Goal: Book appointment/travel/reservation

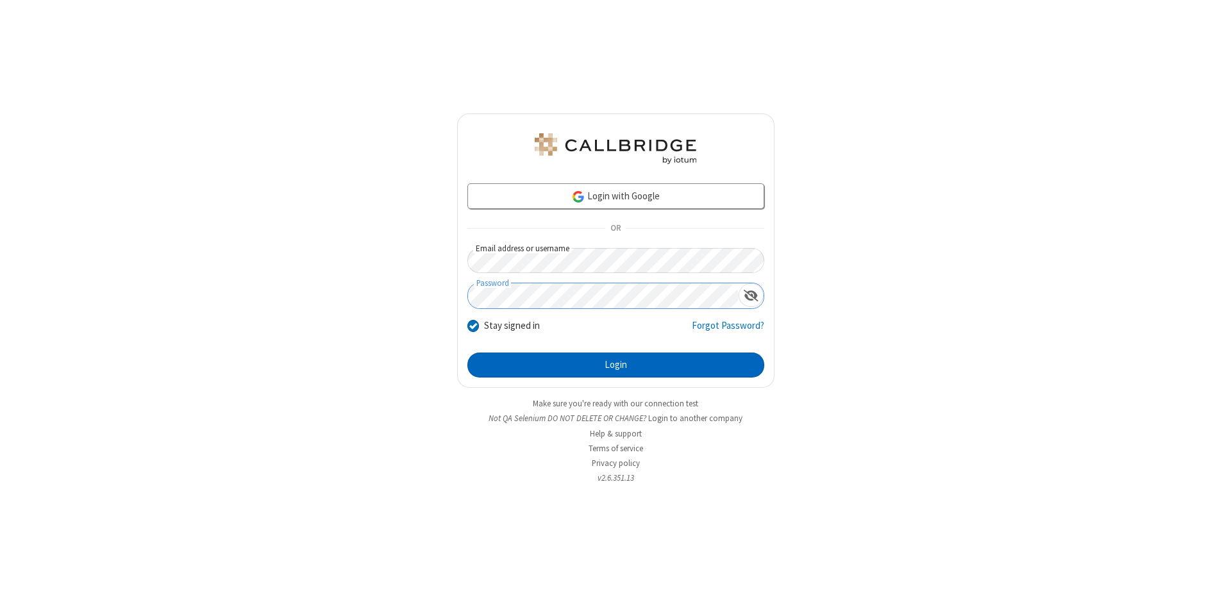
click at [616, 366] on button "Login" at bounding box center [616, 366] width 297 height 26
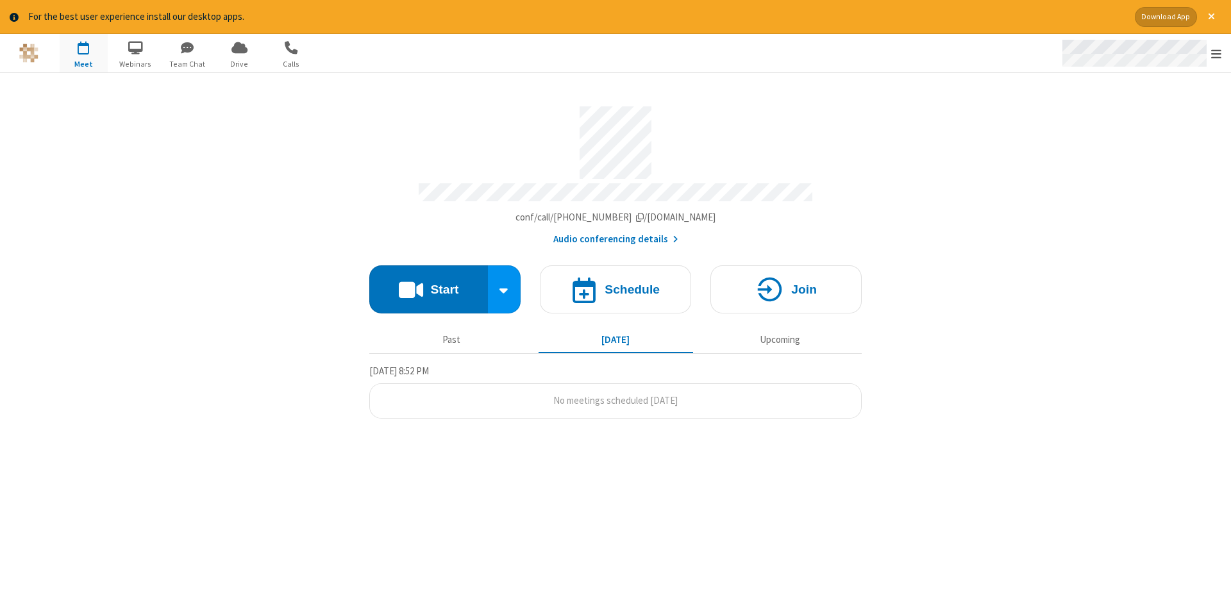
click at [1217, 54] on span "Open menu" at bounding box center [1217, 53] width 10 height 13
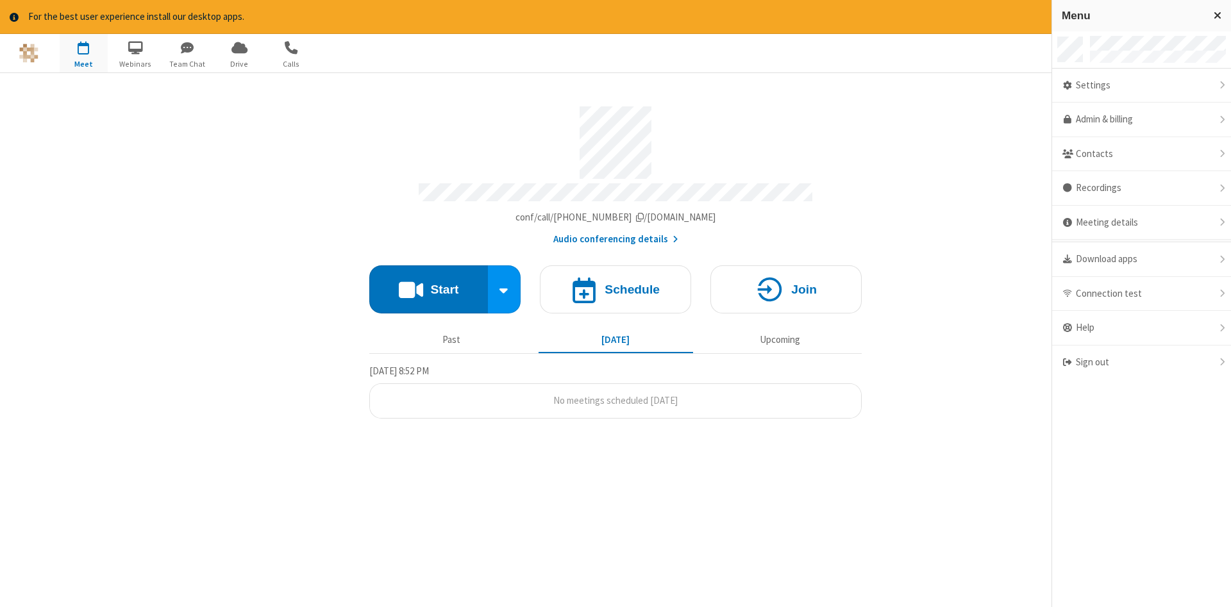
click at [83, 53] on span "button" at bounding box center [84, 48] width 48 height 22
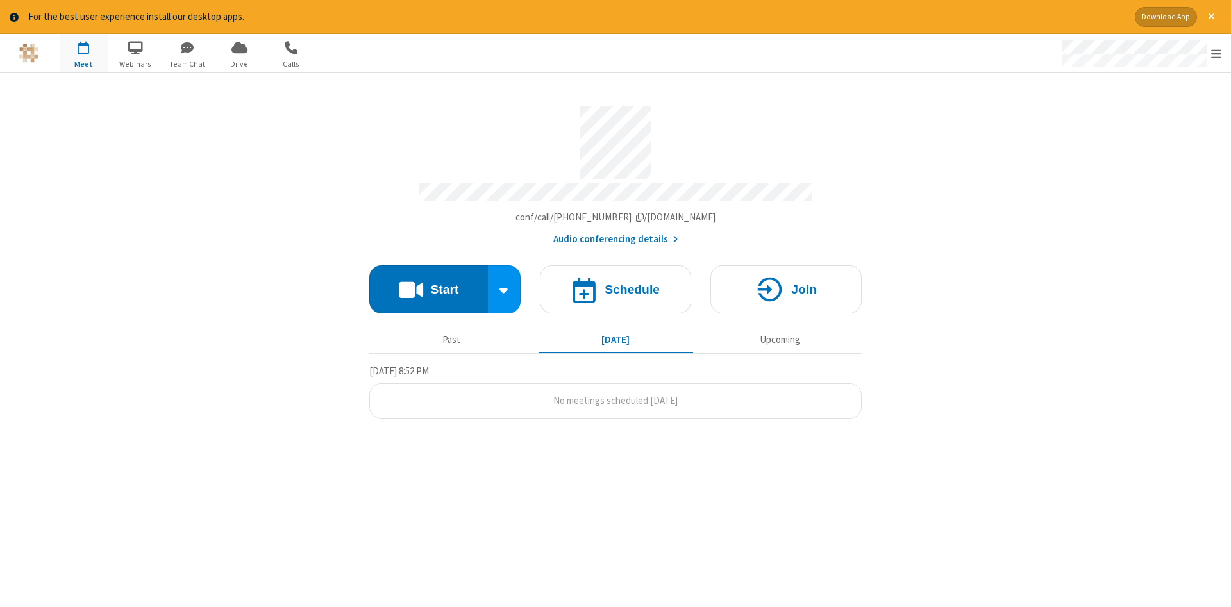
click at [83, 53] on span "button" at bounding box center [84, 48] width 48 height 22
click at [616, 285] on h4 "Schedule" at bounding box center [632, 289] width 55 height 12
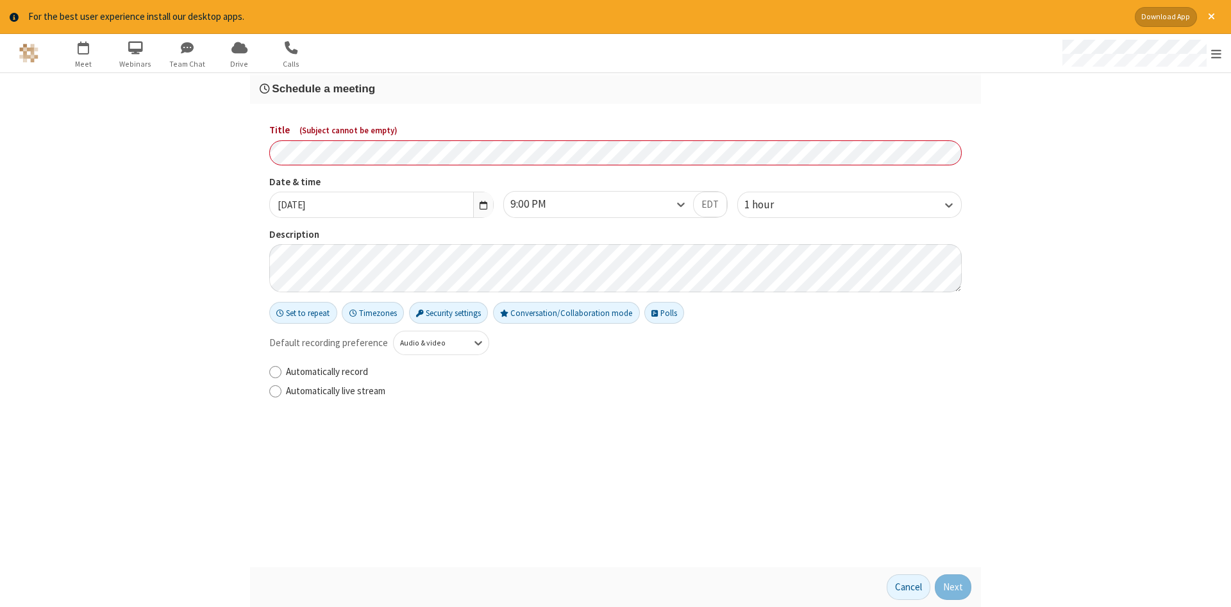
click at [616, 88] on h3 "Schedule a meeting" at bounding box center [616, 89] width 712 height 12
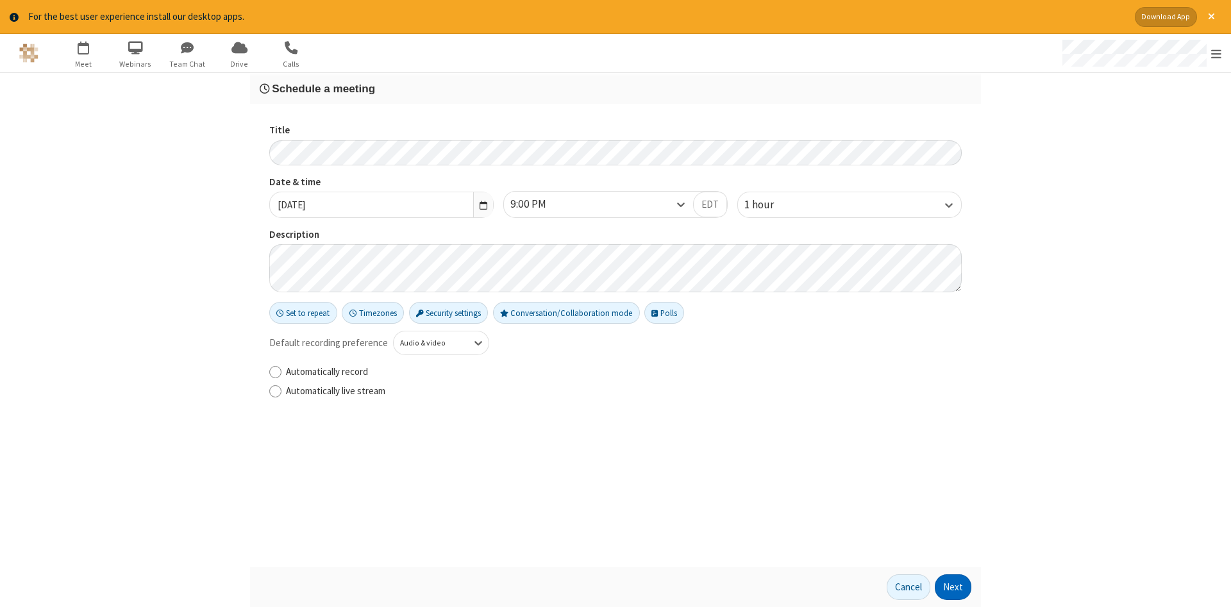
click at [954, 588] on button "Next" at bounding box center [953, 588] width 37 height 26
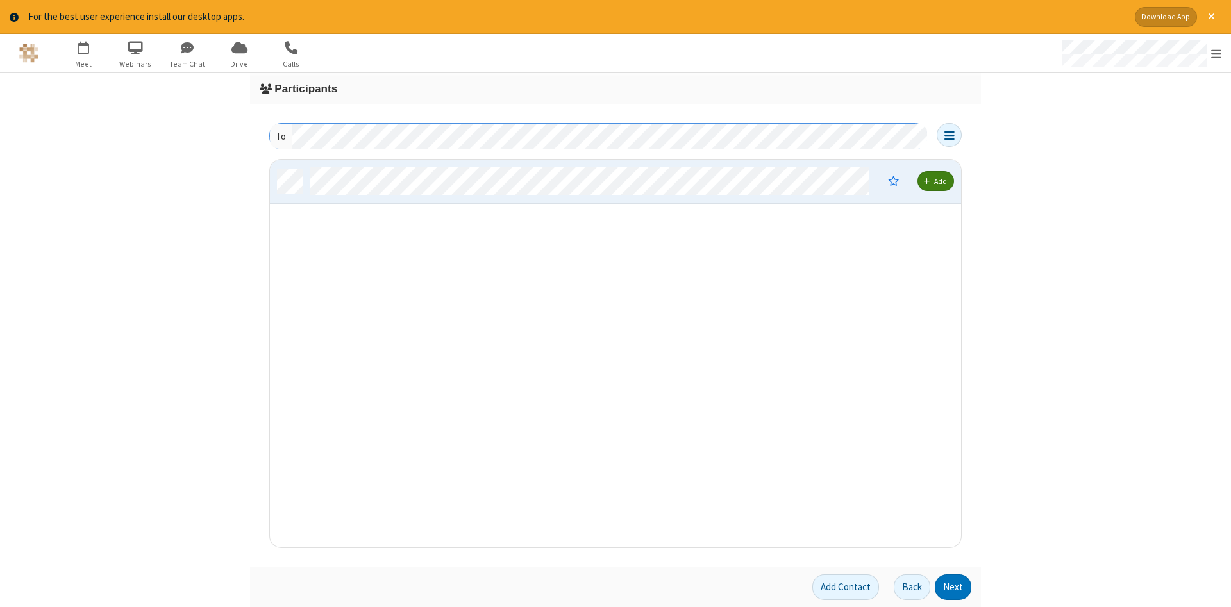
scroll to position [388, 691]
click at [954, 588] on button "Next" at bounding box center [953, 588] width 37 height 26
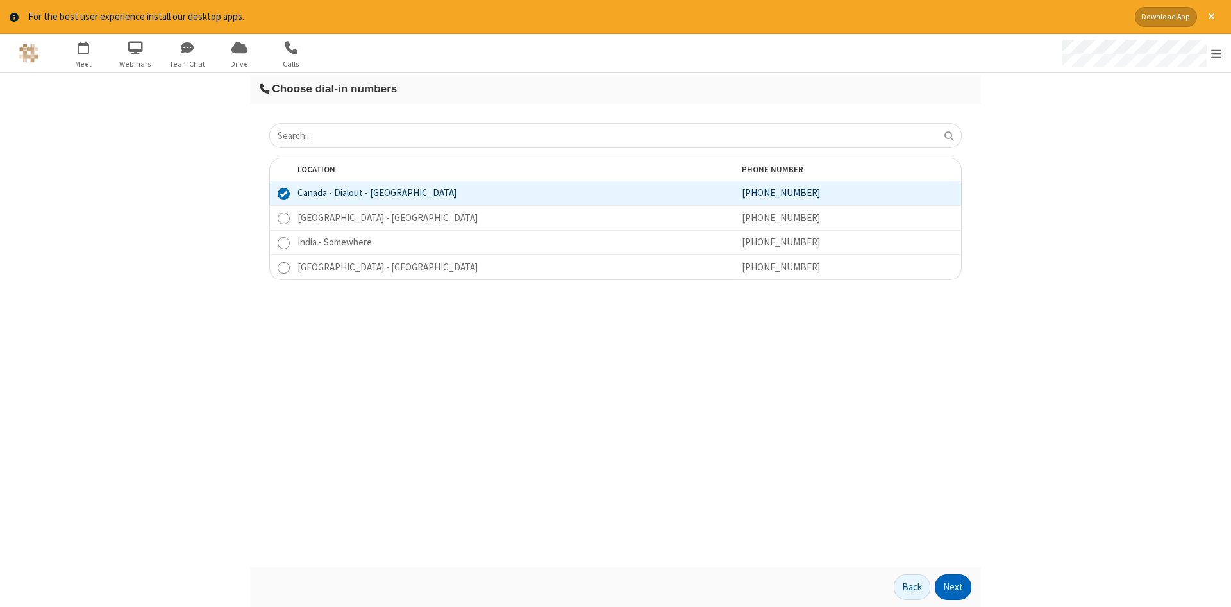
click at [954, 588] on button "Next" at bounding box center [953, 588] width 37 height 26
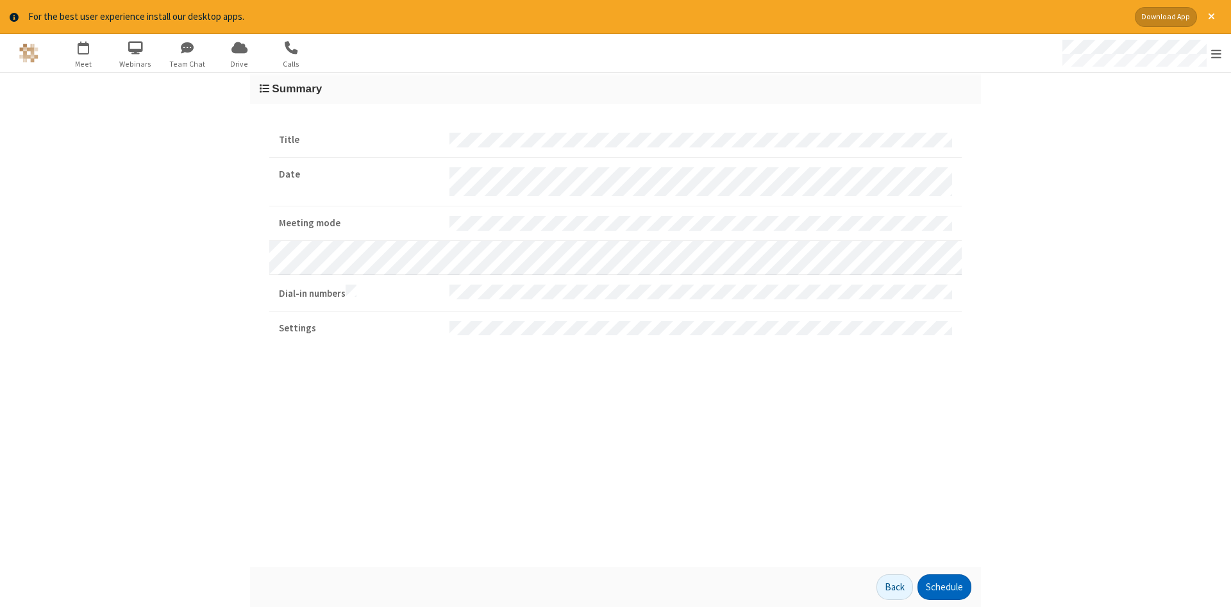
click at [944, 588] on button "Schedule" at bounding box center [945, 588] width 54 height 26
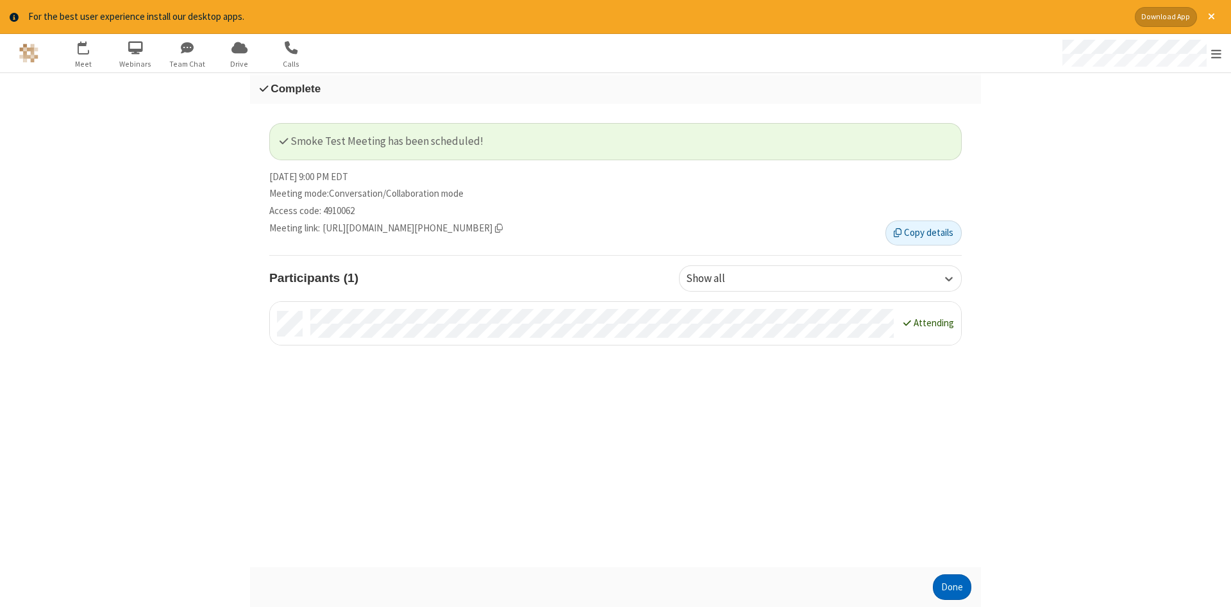
click at [952, 588] on button "Done" at bounding box center [952, 588] width 38 height 26
